Goal: Check status

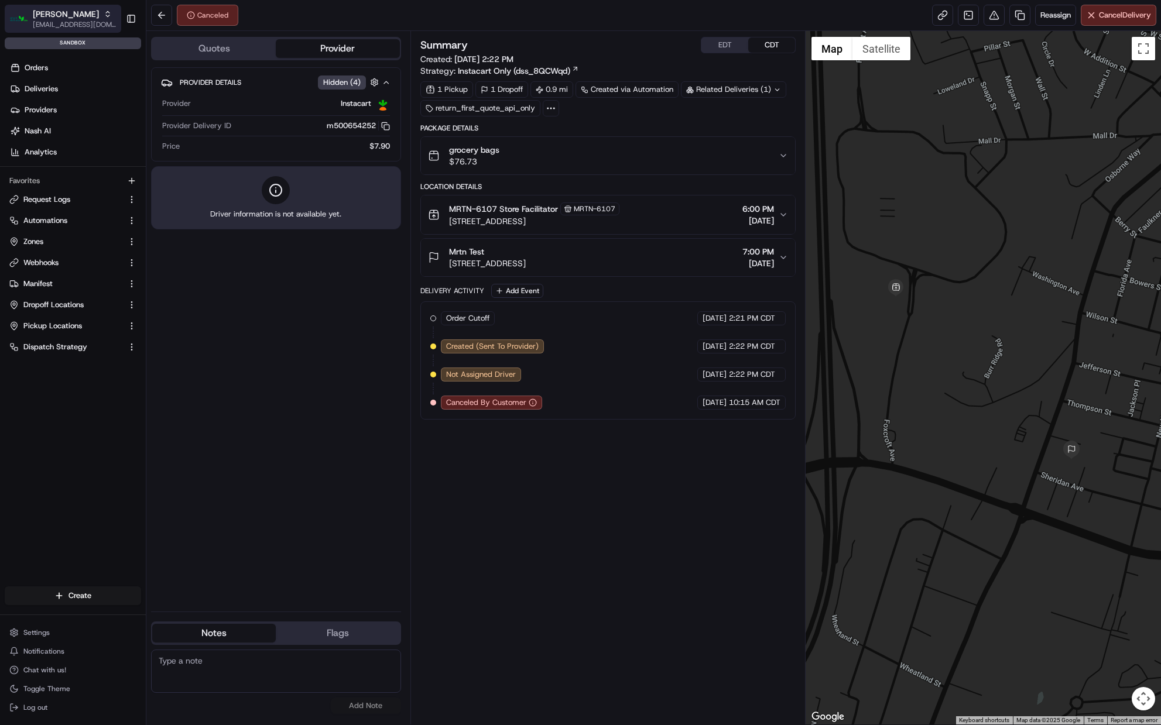
click at [70, 29] on span "[EMAIL_ADDRESS][DOMAIN_NAME]" at bounding box center [75, 24] width 84 height 9
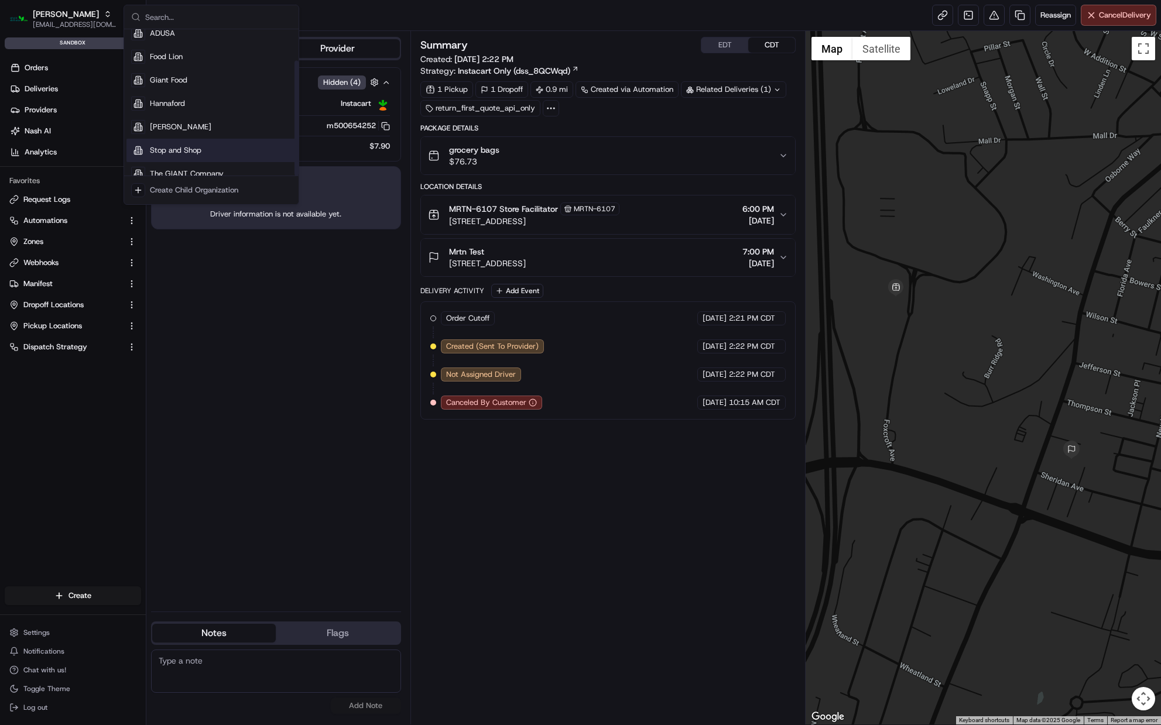
scroll to position [40, 0]
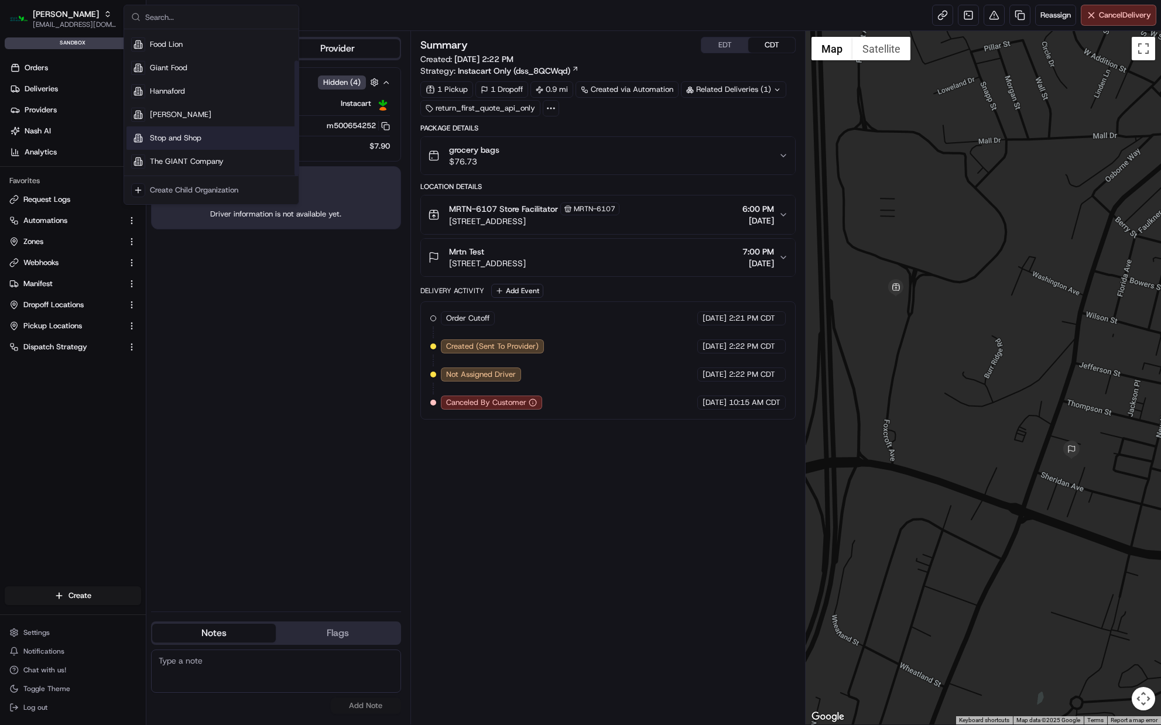
click at [172, 145] on div "Stop and Shop" at bounding box center [211, 137] width 170 height 23
